Goal: Information Seeking & Learning: Learn about a topic

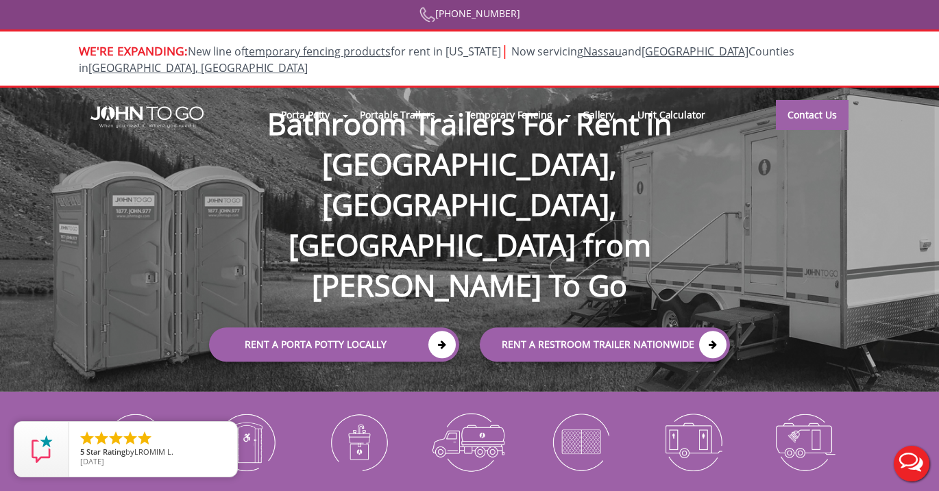
click at [312, 102] on div at bounding box center [469, 245] width 939 height 491
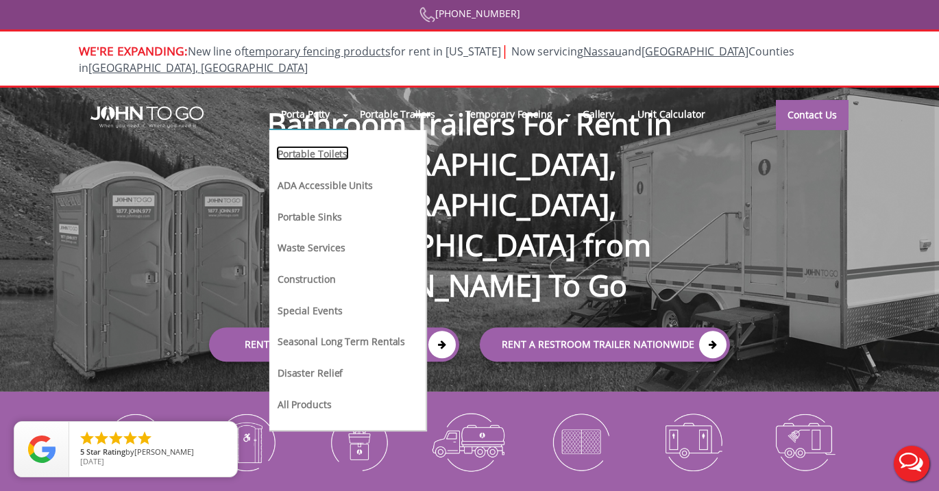
click at [333, 146] on link "Portable Toilets" at bounding box center [312, 153] width 73 height 14
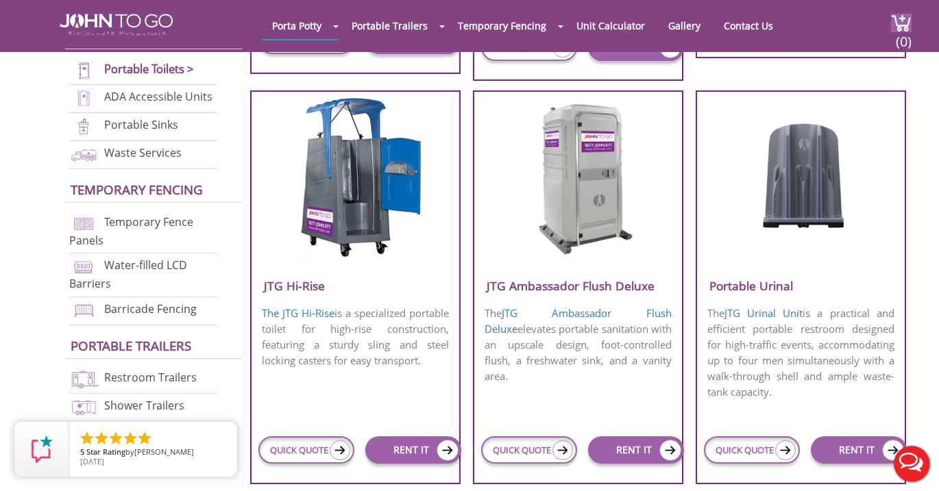
scroll to position [955, 0]
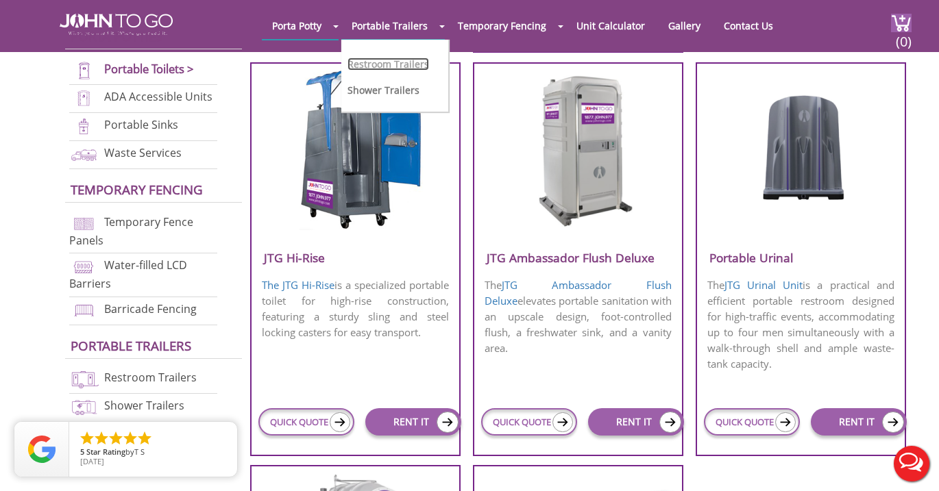
click at [392, 65] on link "Restroom Trailers" at bounding box center [388, 64] width 82 height 13
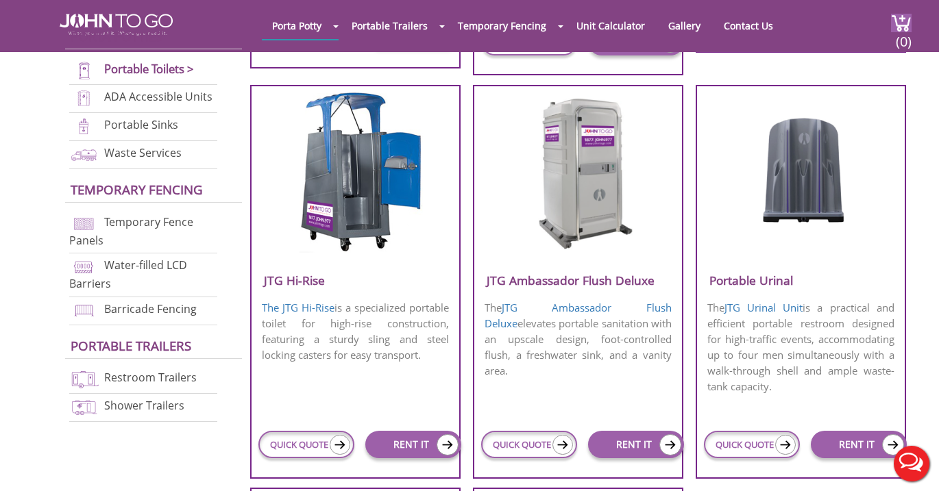
scroll to position [955, 0]
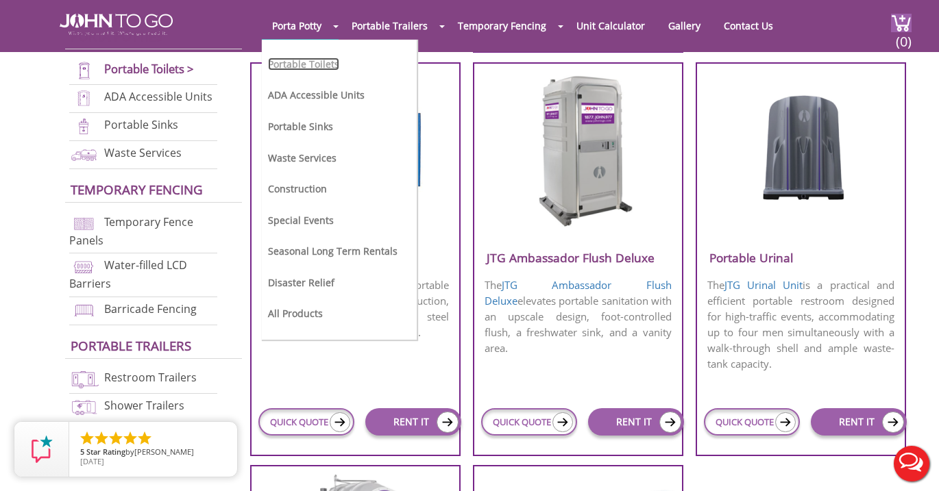
click at [311, 67] on link "Portable Toilets" at bounding box center [303, 64] width 71 height 13
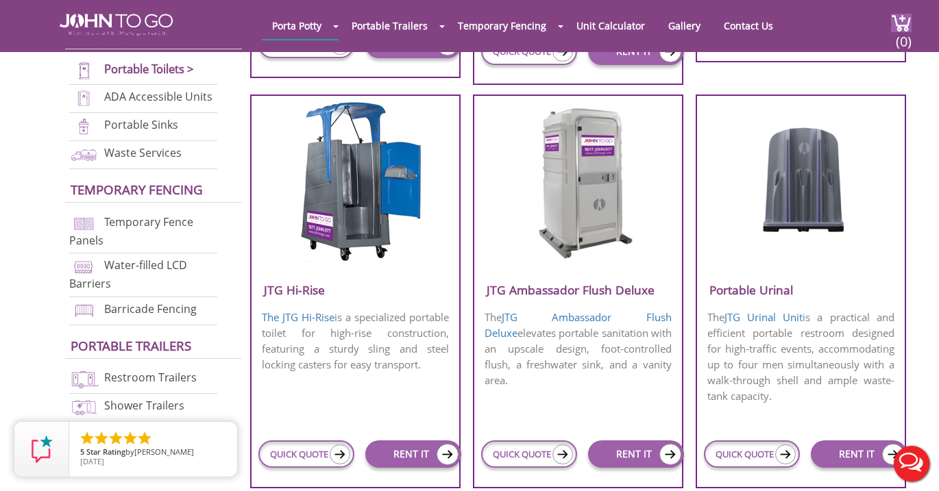
scroll to position [938, 0]
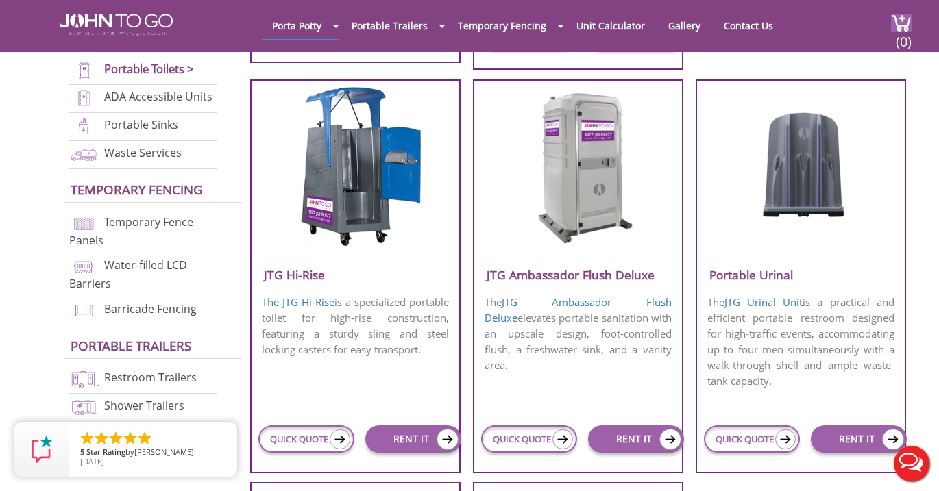
click at [589, 139] on img at bounding box center [577, 166] width 131 height 158
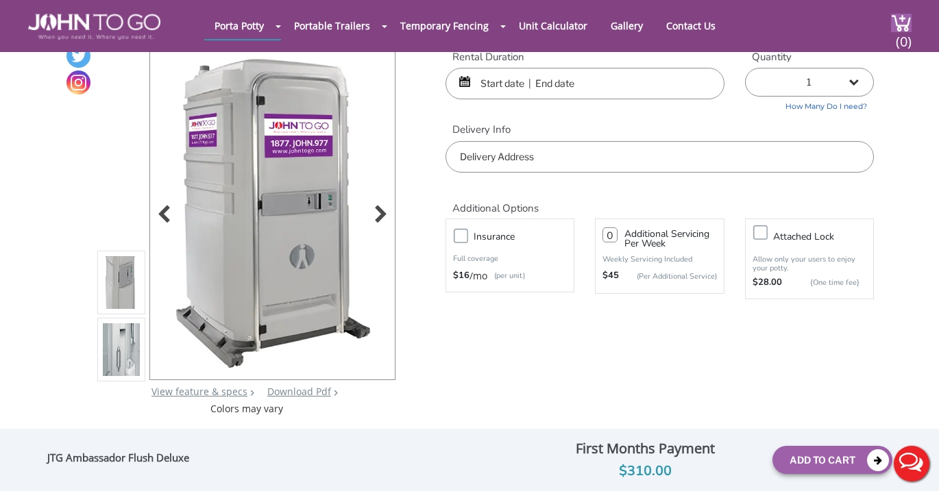
scroll to position [118, 0]
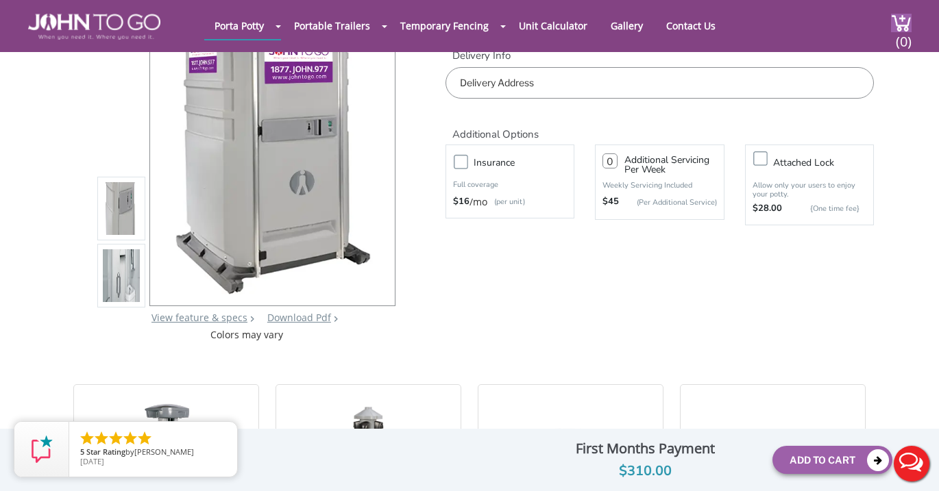
click at [119, 217] on img at bounding box center [121, 212] width 37 height 323
click at [119, 224] on img at bounding box center [121, 212] width 37 height 323
click at [127, 273] on img at bounding box center [121, 279] width 37 height 323
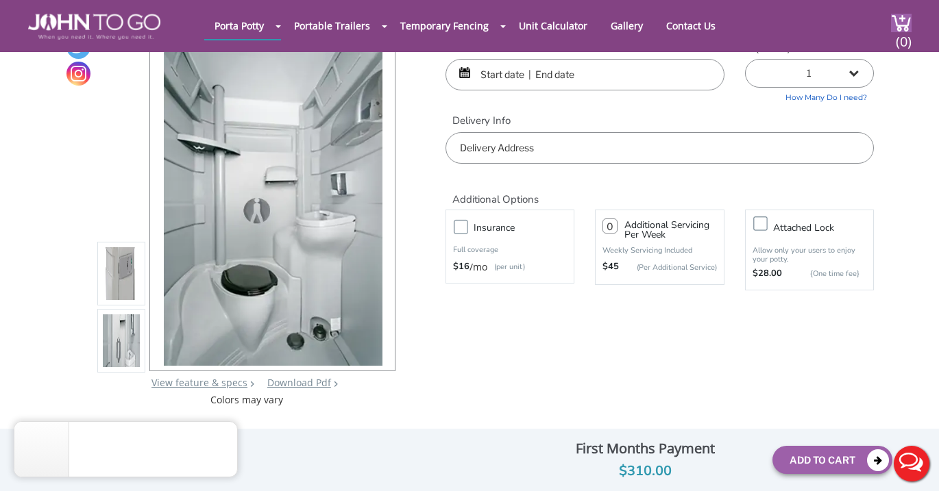
scroll to position [51, 0]
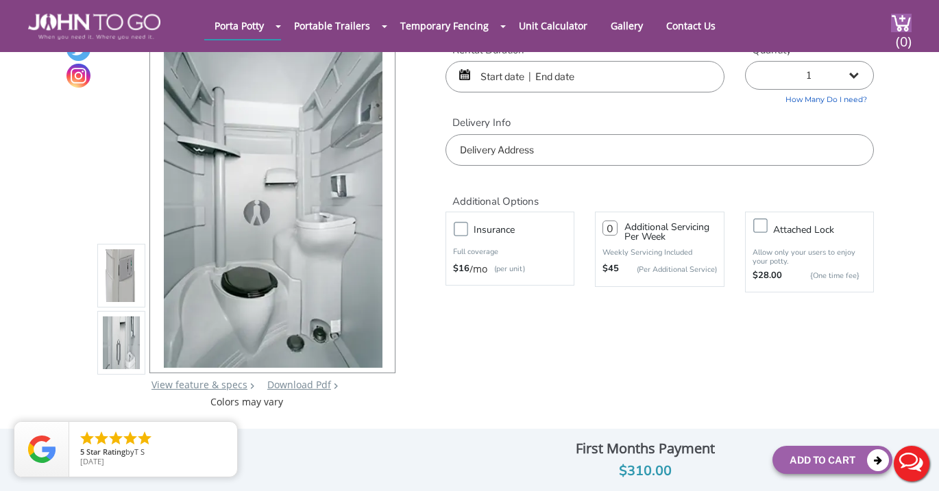
click at [127, 271] on img at bounding box center [121, 279] width 37 height 323
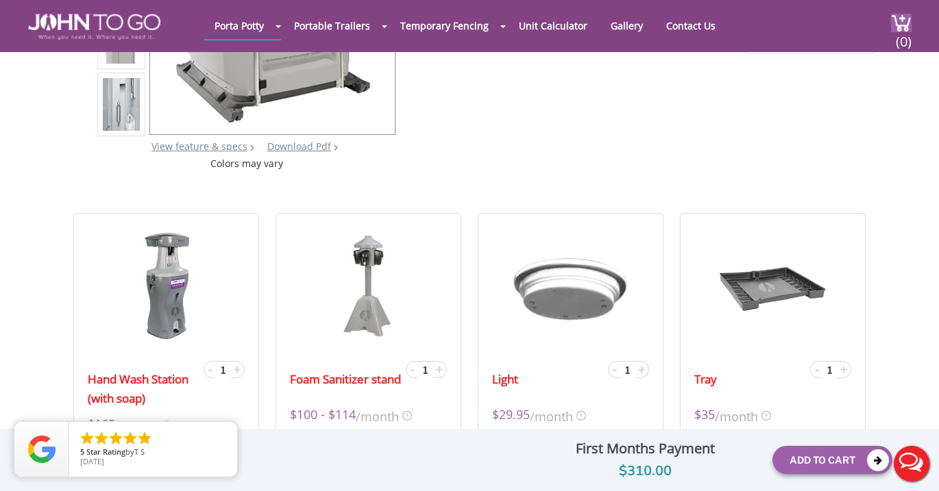
scroll to position [254, 0]
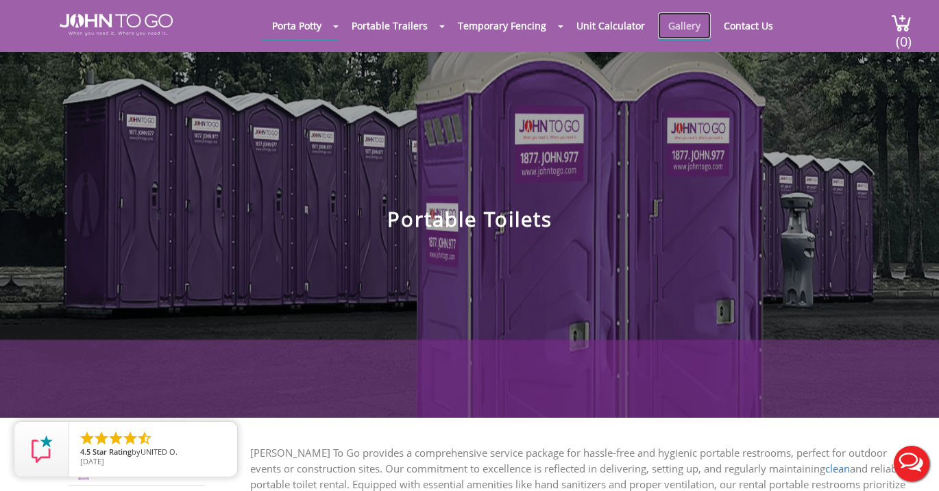
click at [685, 25] on link "Gallery" at bounding box center [684, 25] width 53 height 27
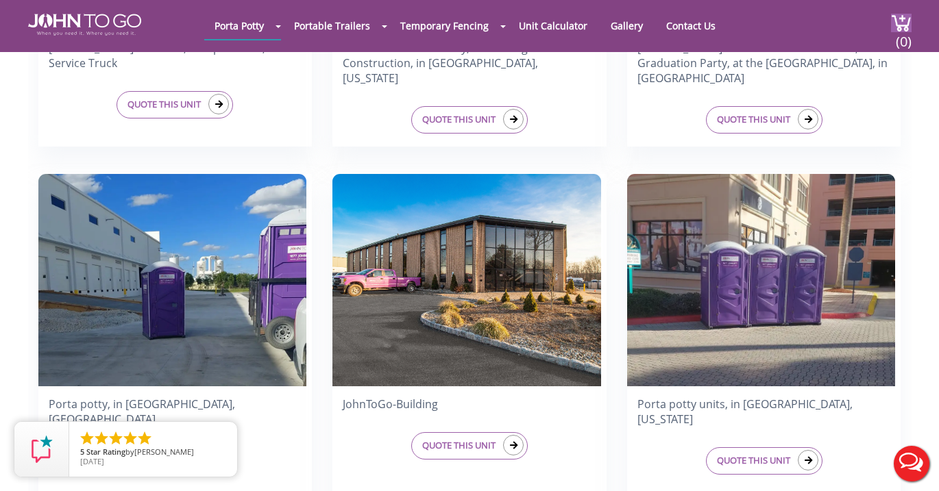
scroll to position [628, 0]
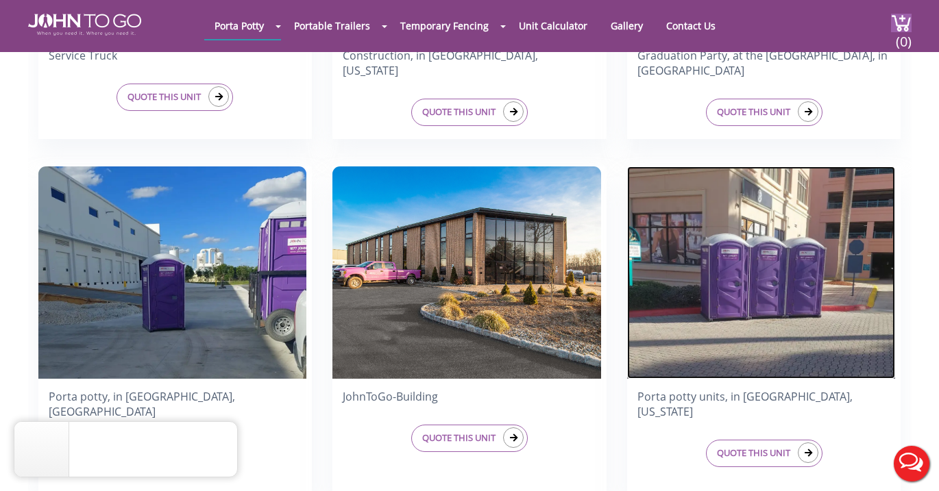
click at [752, 260] on img at bounding box center [761, 272] width 269 height 212
